Goal: Information Seeking & Learning: Learn about a topic

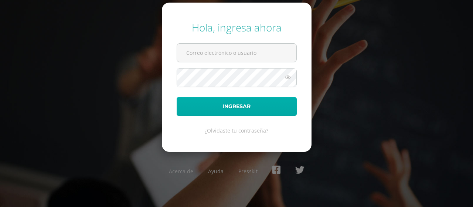
type input "COS00048@osoriosandoval.edu.gt"
click at [259, 107] on button "Ingresar" at bounding box center [237, 106] width 120 height 19
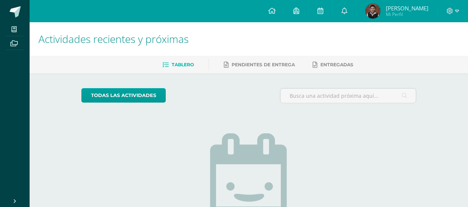
click at [41, 72] on div "Tablero Pendientes de entrega Entregadas" at bounding box center [258, 64] width 456 height 17
drag, startPoint x: 51, startPoint y: 72, endPoint x: 57, endPoint y: 72, distance: 6.7
click at [52, 72] on div "Tablero Pendientes de entrega Entregadas" at bounding box center [258, 64] width 456 height 17
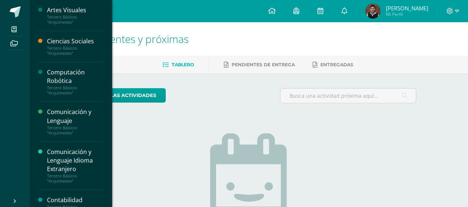
click at [88, 82] on div "Computación Robótica" at bounding box center [75, 76] width 56 height 17
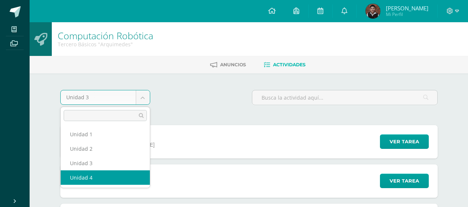
select select "Unidad 4"
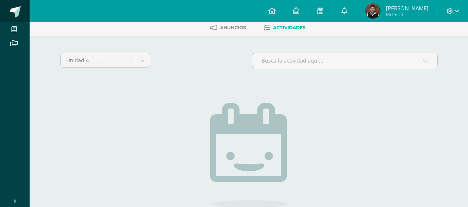
scroll to position [113, 0]
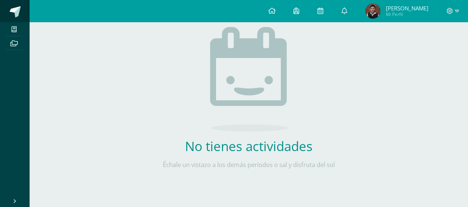
click at [16, 12] on span at bounding box center [15, 11] width 11 height 11
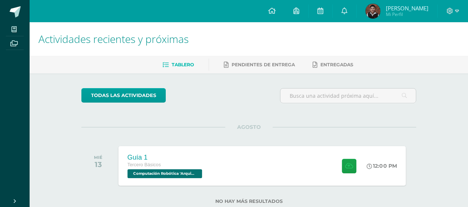
click at [246, 151] on div "Guía 1 Tercero Básicos Computación Robótica '[PERSON_NAME]' 12:00 PM Guía 1 Com…" at bounding box center [262, 166] width 287 height 40
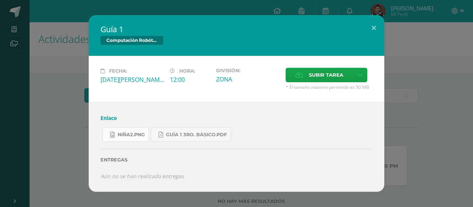
click at [131, 139] on link "niña2.png" at bounding box center [125, 134] width 47 height 14
click at [201, 132] on span "Guía 1 3ro. Básico.pdf" at bounding box center [196, 135] width 61 height 6
